Goal: Information Seeking & Learning: Find specific fact

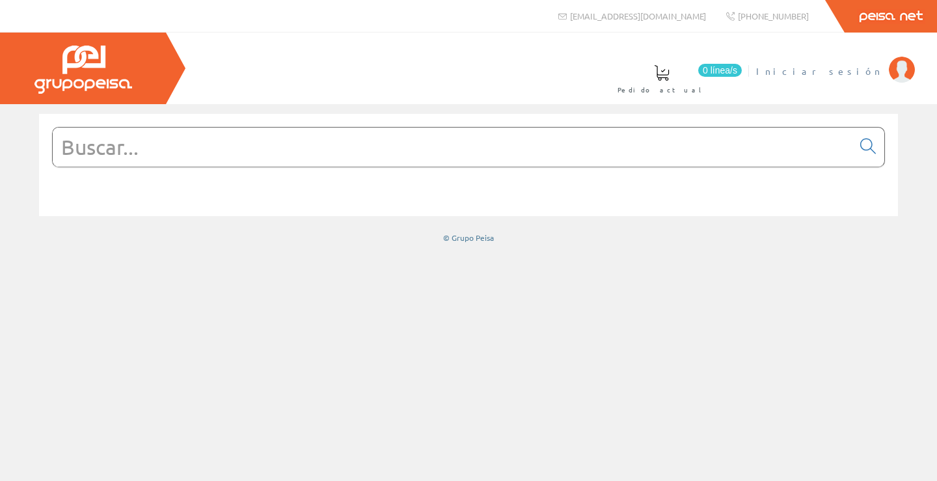
click at [861, 67] on span "Iniciar sesión" at bounding box center [819, 70] width 126 height 13
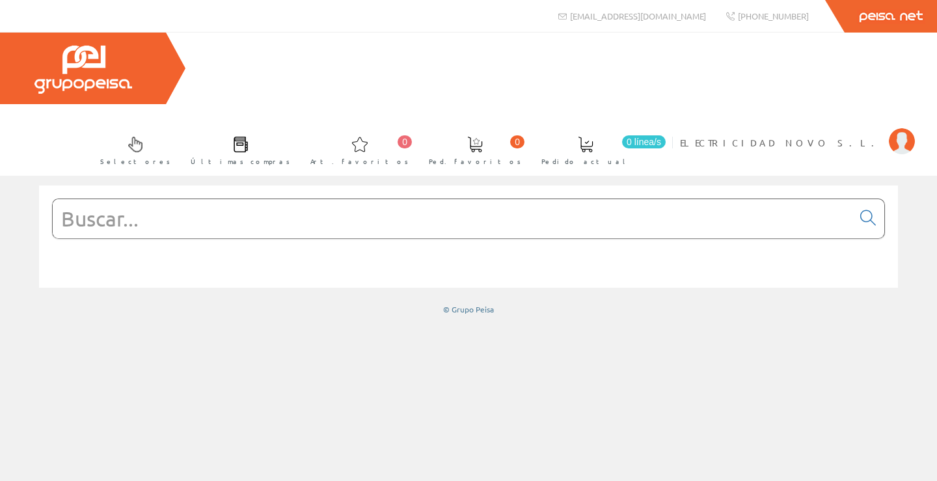
click at [349, 199] on input "text" at bounding box center [452, 218] width 799 height 39
paste input "201345"
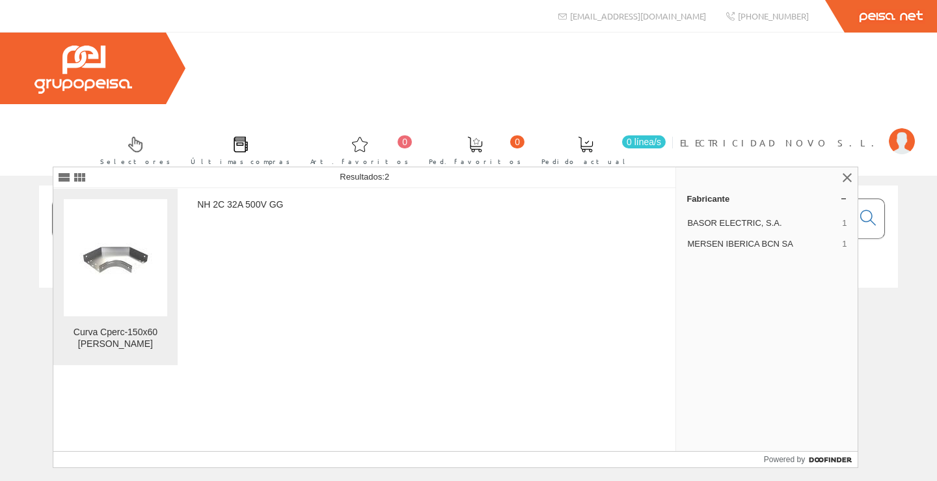
type input "201345"
click at [84, 271] on img at bounding box center [115, 258] width 83 height 62
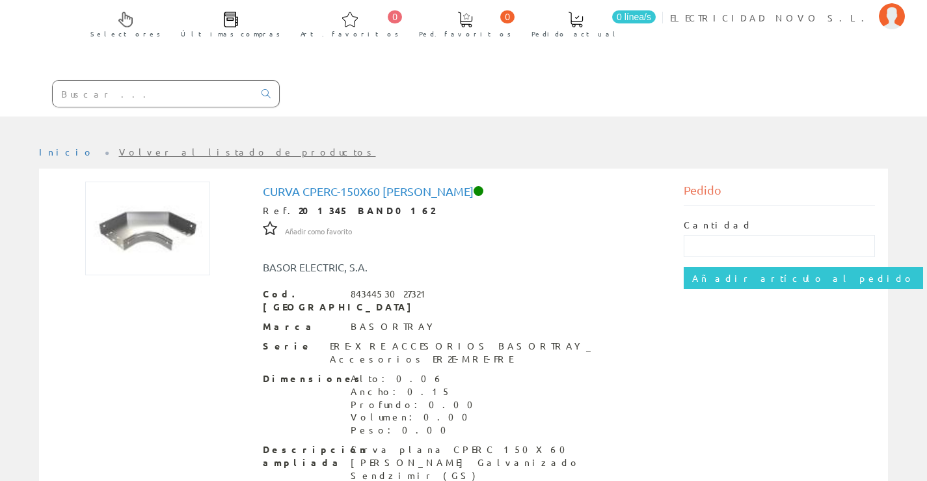
scroll to position [130, 0]
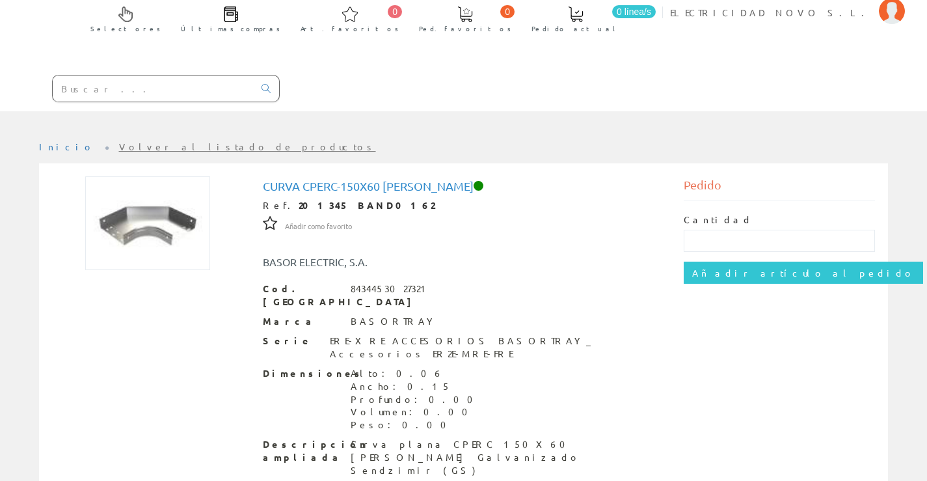
click at [119, 75] on input "text" at bounding box center [153, 88] width 201 height 26
paste input "201573"
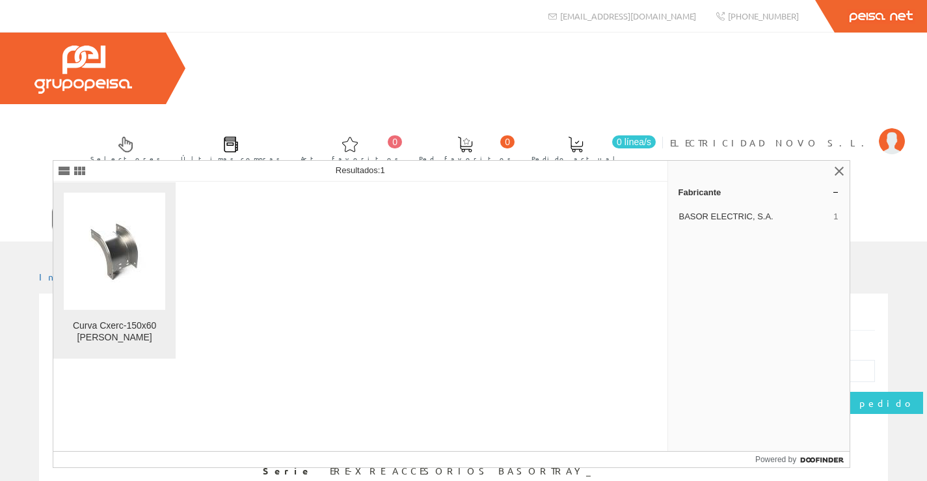
type input "201573"
click at [120, 279] on img at bounding box center [115, 252] width 83 height 62
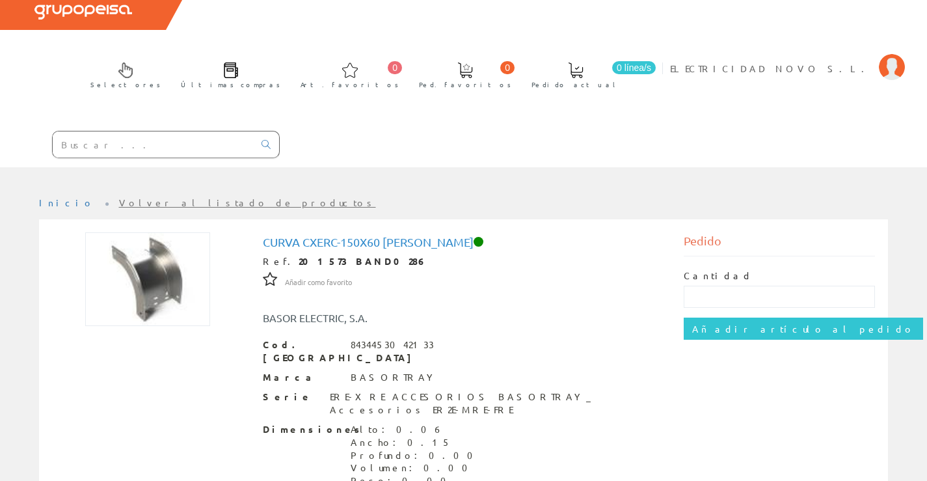
scroll to position [163, 0]
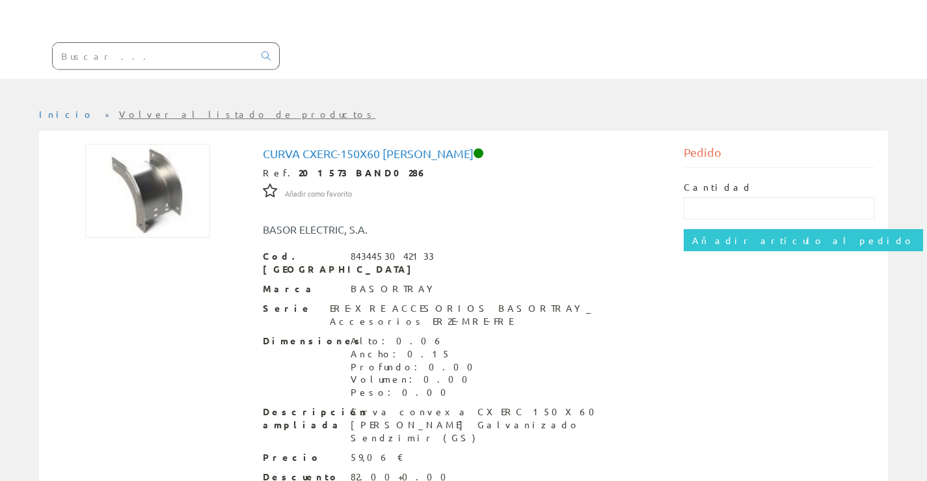
click at [299, 167] on strong "201573 BAND0286" at bounding box center [363, 173] width 128 height 12
copy strong "201573"
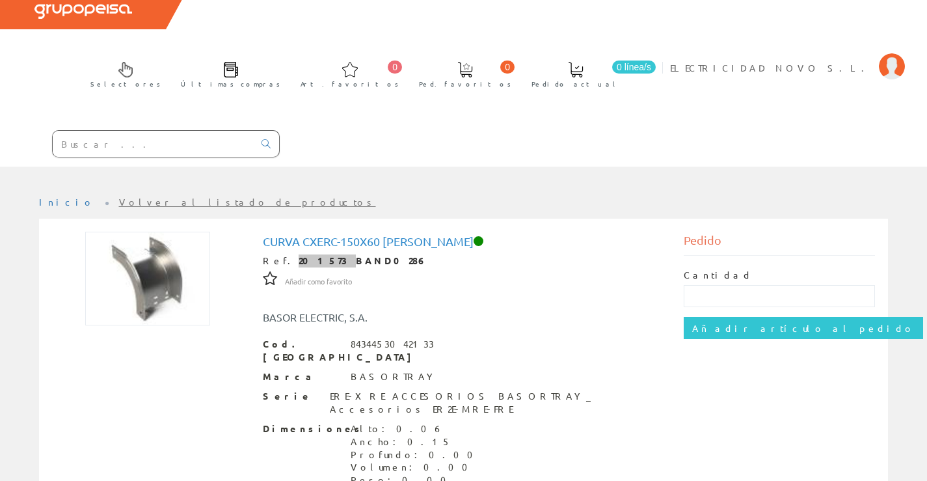
scroll to position [0, 0]
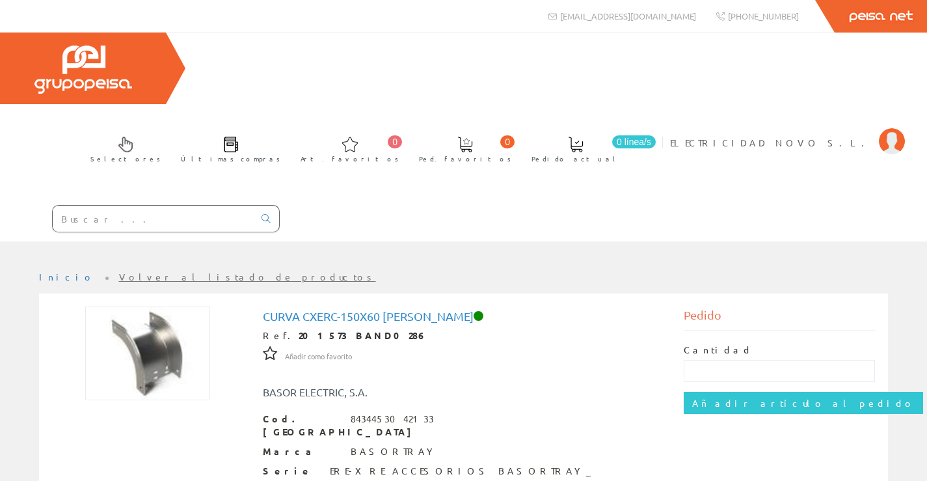
drag, startPoint x: 102, startPoint y: 155, endPoint x: 95, endPoint y: 153, distance: 7.4
click at [101, 206] on input "text" at bounding box center [153, 219] width 201 height 26
paste input "201459"
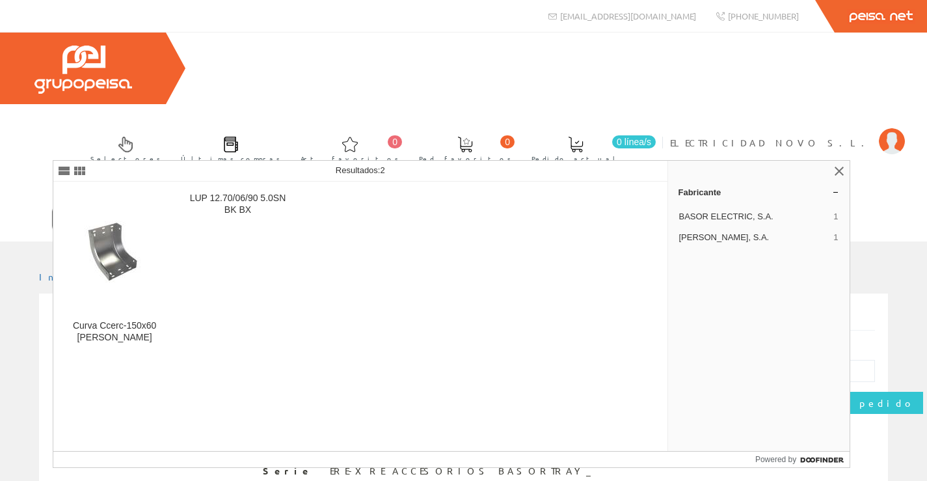
type input "201459"
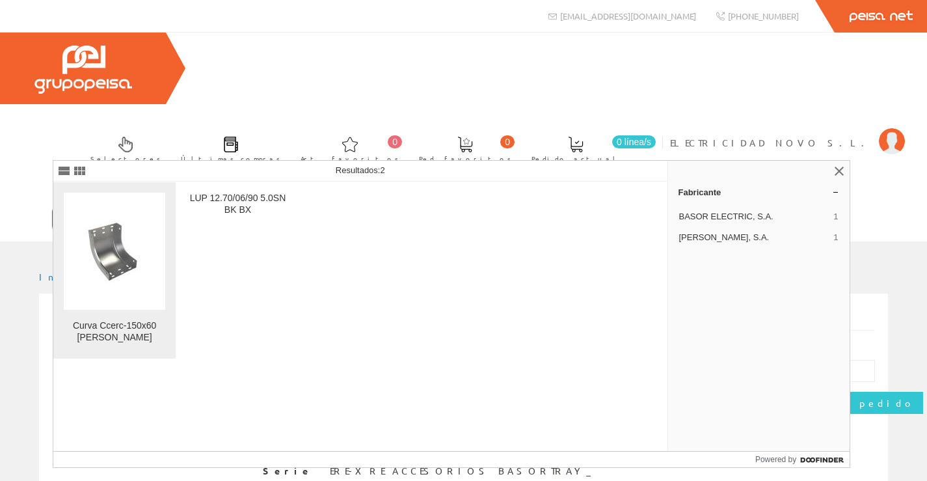
click at [92, 272] on img at bounding box center [115, 252] width 83 height 62
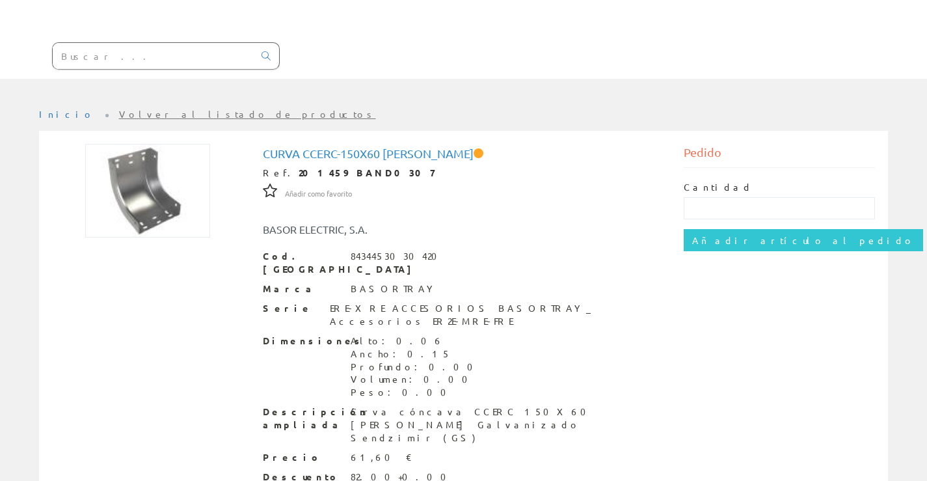
scroll to position [98, 0]
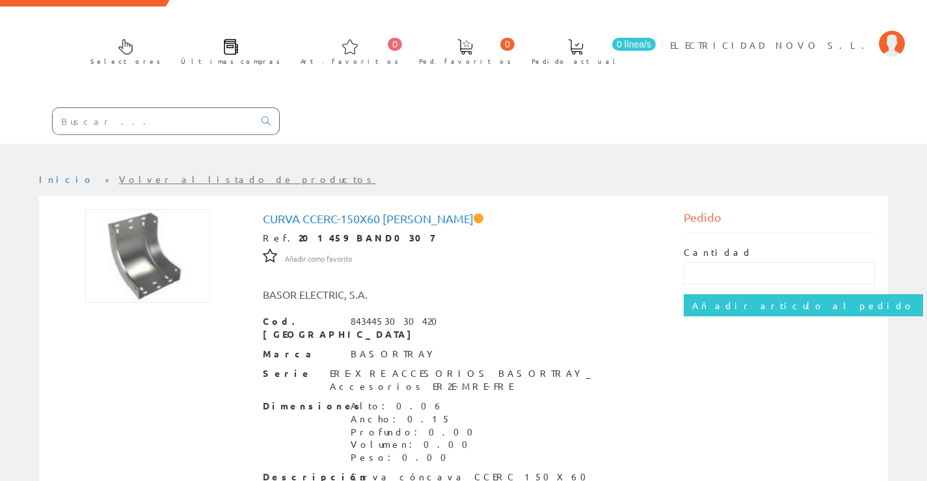
drag, startPoint x: 64, startPoint y: 22, endPoint x: 131, endPoint y: 64, distance: 79.4
click at [64, 28] on div "Selectores Últimas compras 0 0" at bounding box center [463, 39] width 927 height 209
drag, startPoint x: 131, startPoint y: 64, endPoint x: 105, endPoint y: 53, distance: 28.3
click at [131, 100] on div at bounding box center [140, 122] width 280 height 44
click at [104, 108] on input "text" at bounding box center [153, 121] width 201 height 26
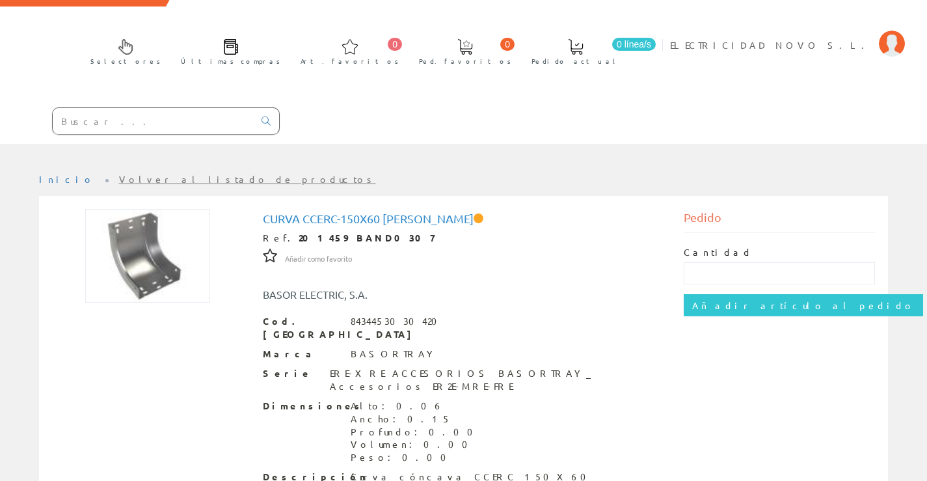
paste input "207231"
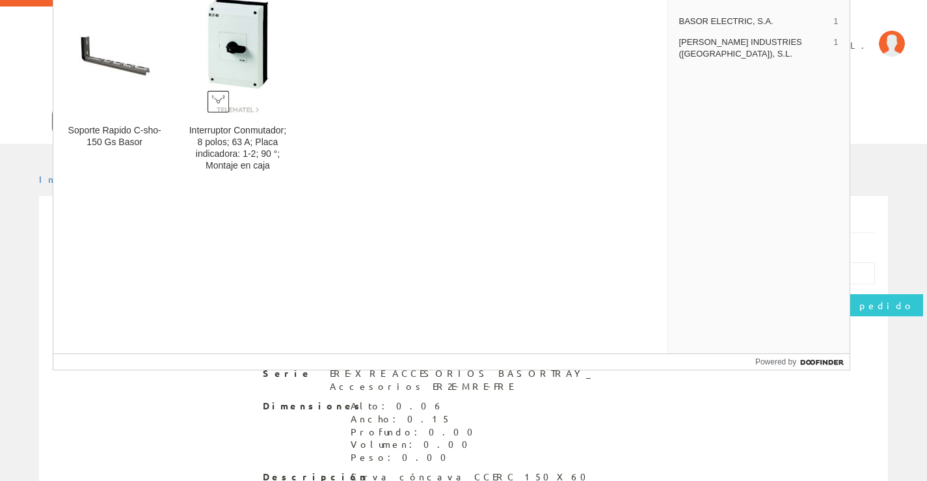
type input "207231"
click at [104, 52] on img at bounding box center [115, 56] width 83 height 62
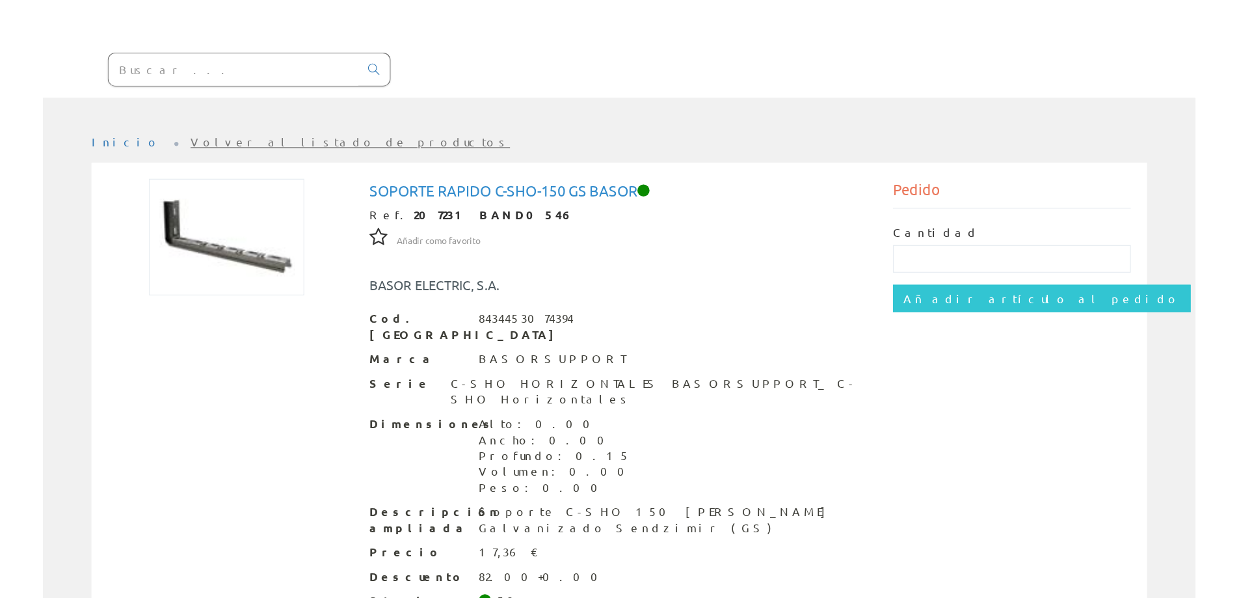
scroll to position [46, 0]
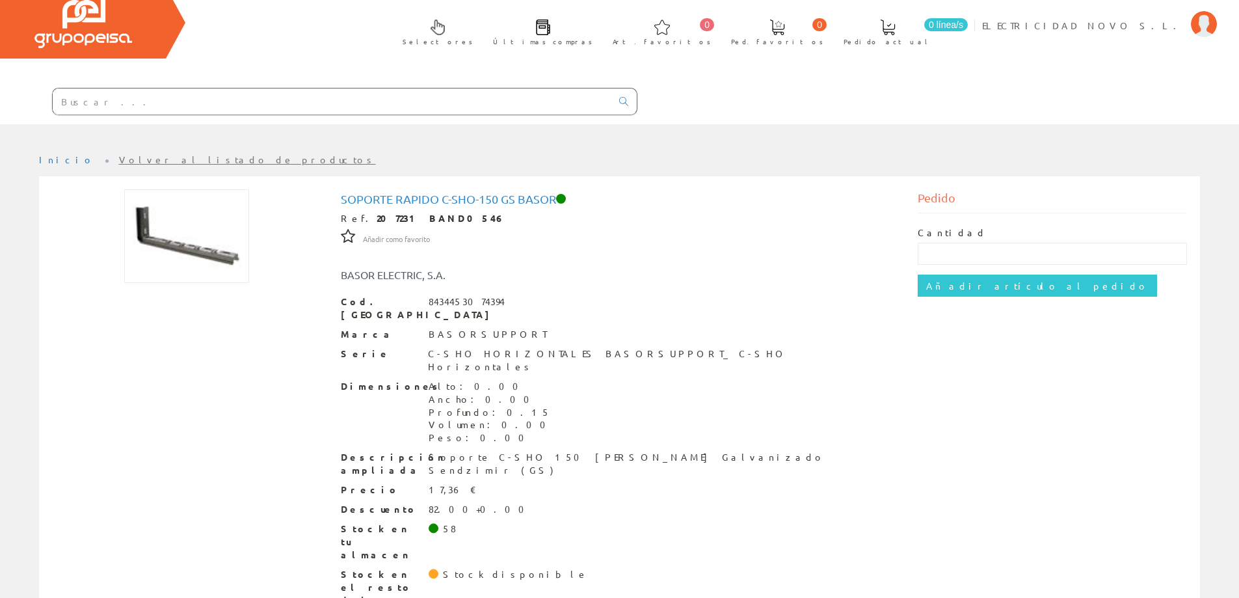
click at [244, 105] on input "text" at bounding box center [332, 101] width 559 height 26
paste input "28911"
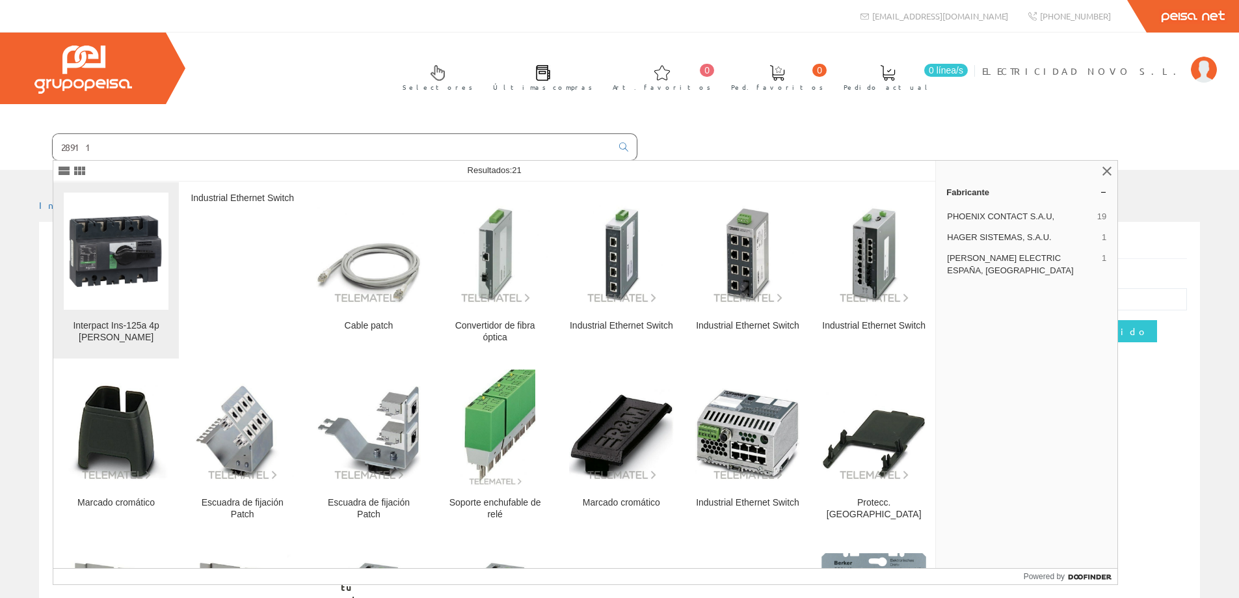
type input "28911"
click at [83, 260] on img at bounding box center [116, 250] width 105 height 105
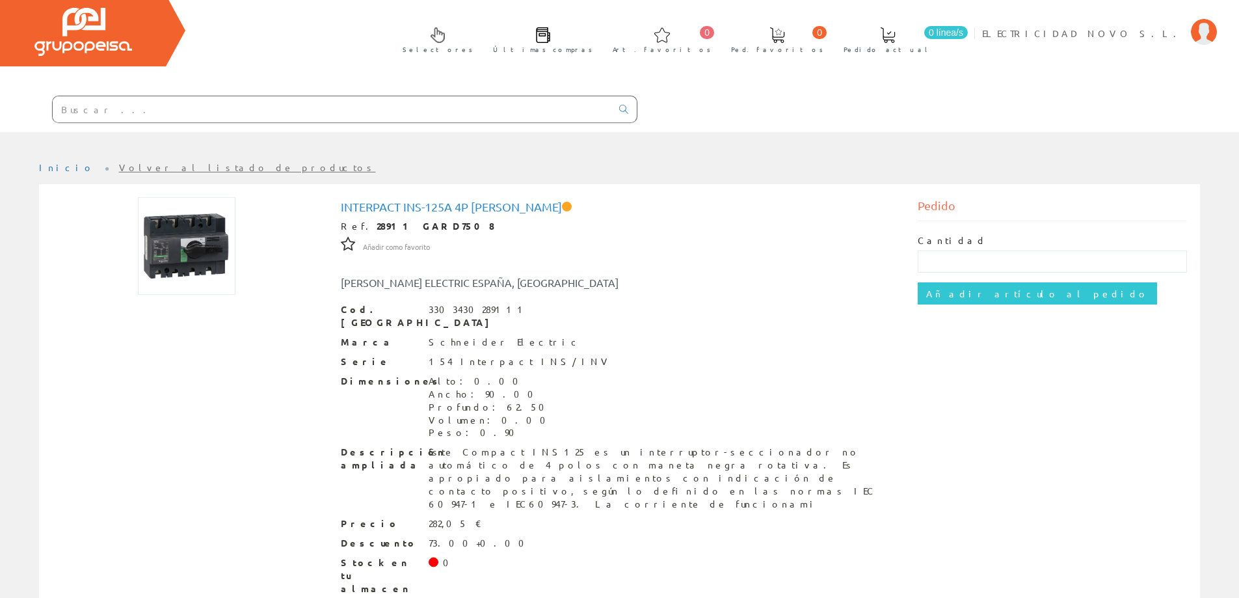
scroll to position [59, 0]
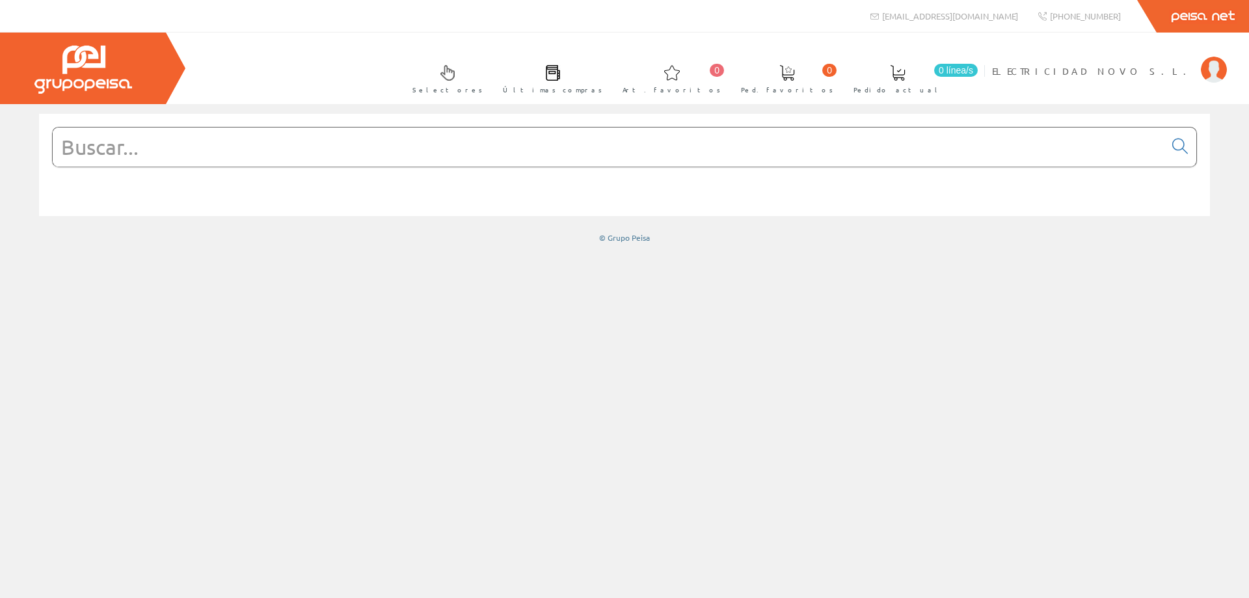
click at [810, 154] on input "text" at bounding box center [609, 147] width 1112 height 39
paste input "LVSXL424"
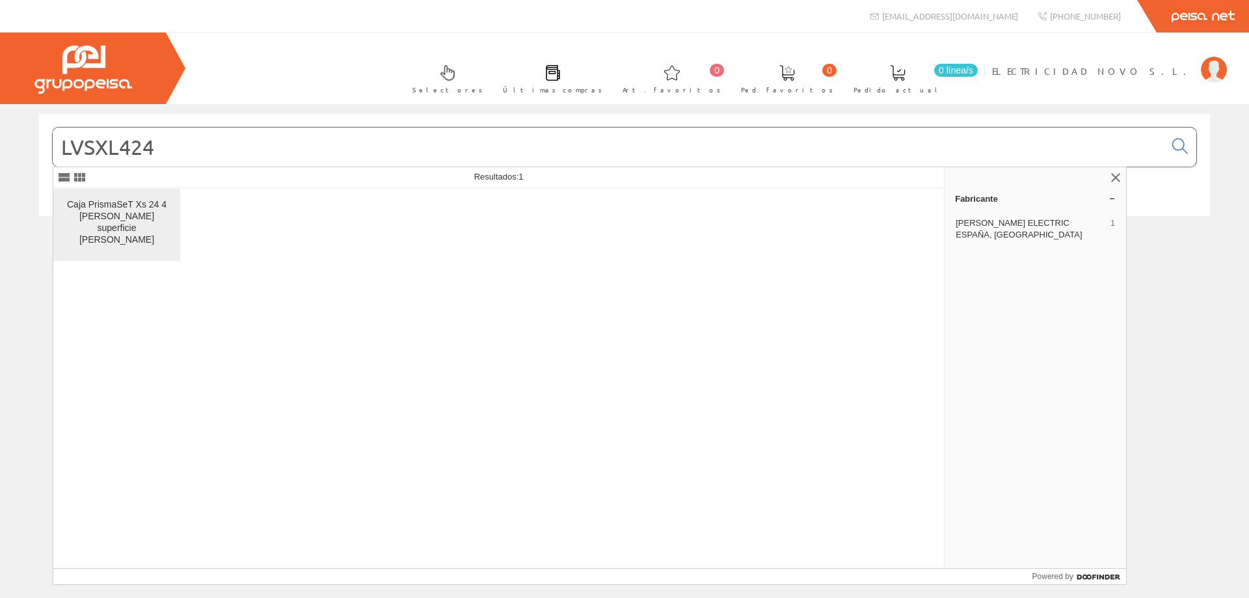
type input "LVSXL424"
click at [112, 222] on div "Caja PrismaSeT Xs 24 4 [PERSON_NAME] superficie [PERSON_NAME]" at bounding box center [117, 222] width 106 height 47
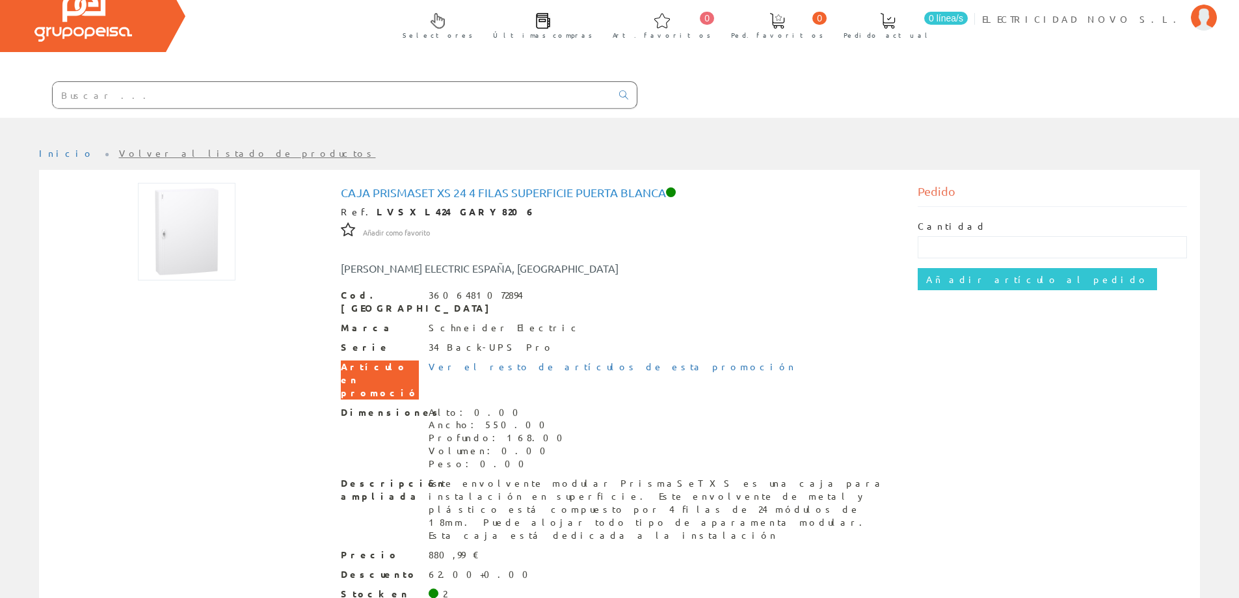
scroll to position [91, 0]
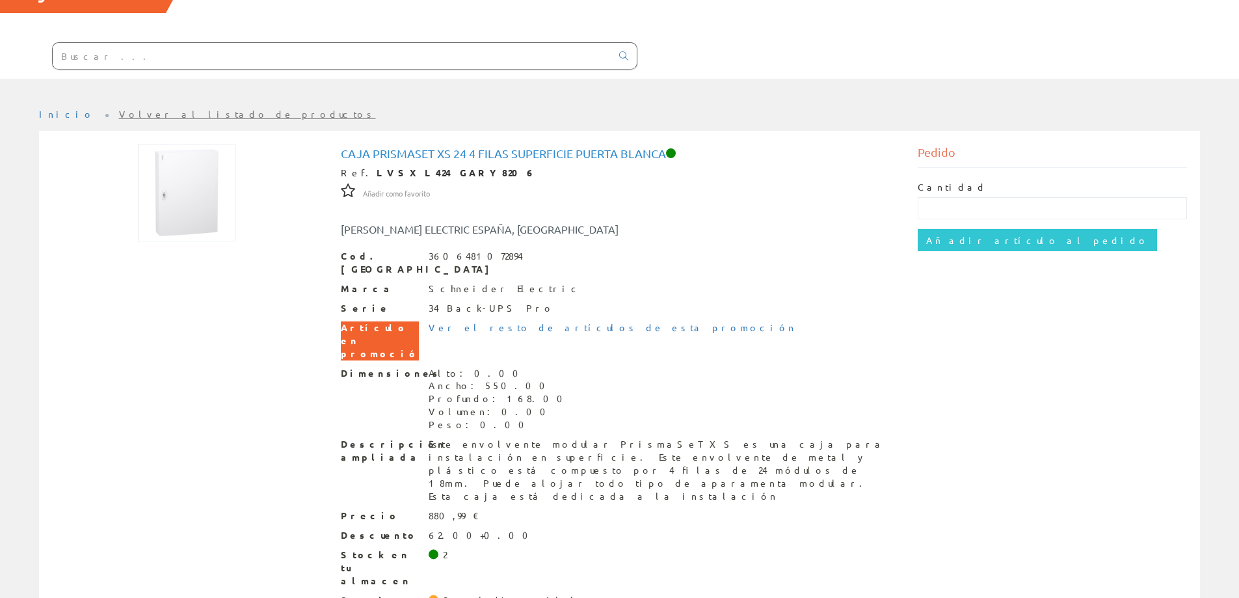
click at [269, 57] on input "text" at bounding box center [332, 56] width 559 height 26
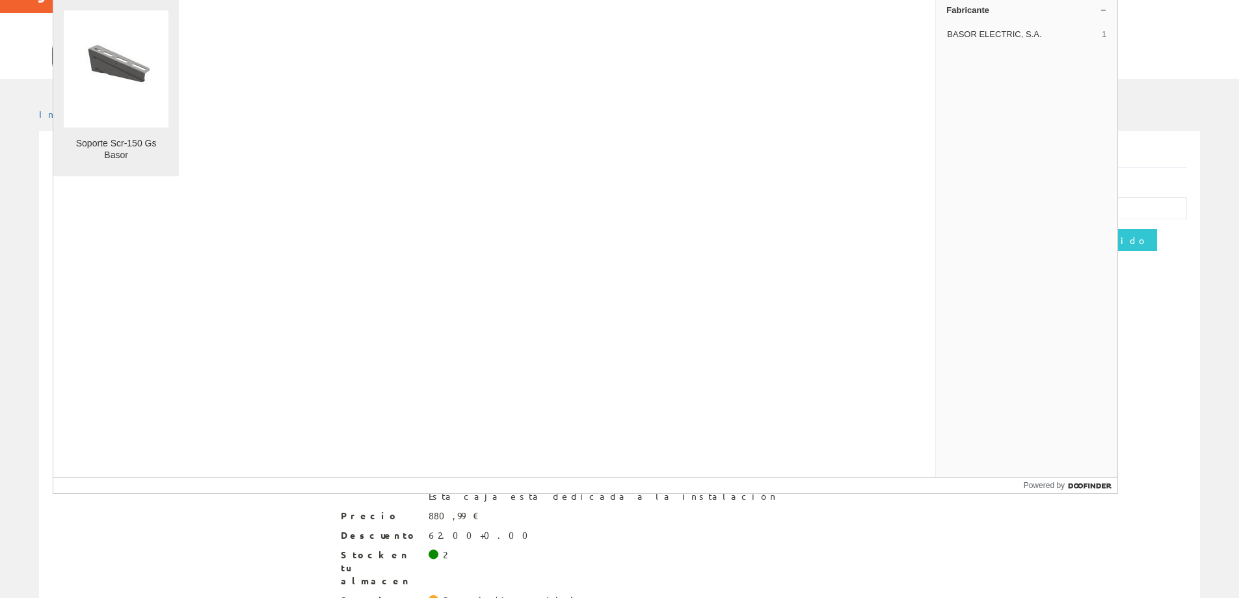
type input "200977"
click at [116, 83] on img at bounding box center [116, 69] width 83 height 62
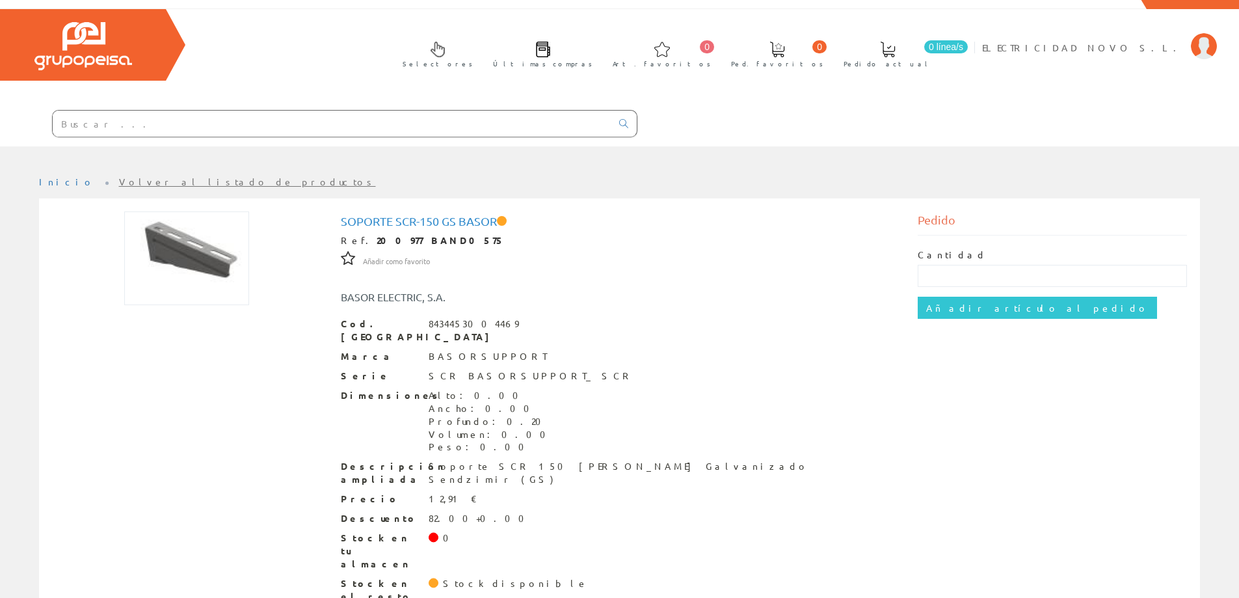
scroll to position [46, 0]
